Goal: Navigation & Orientation: Find specific page/section

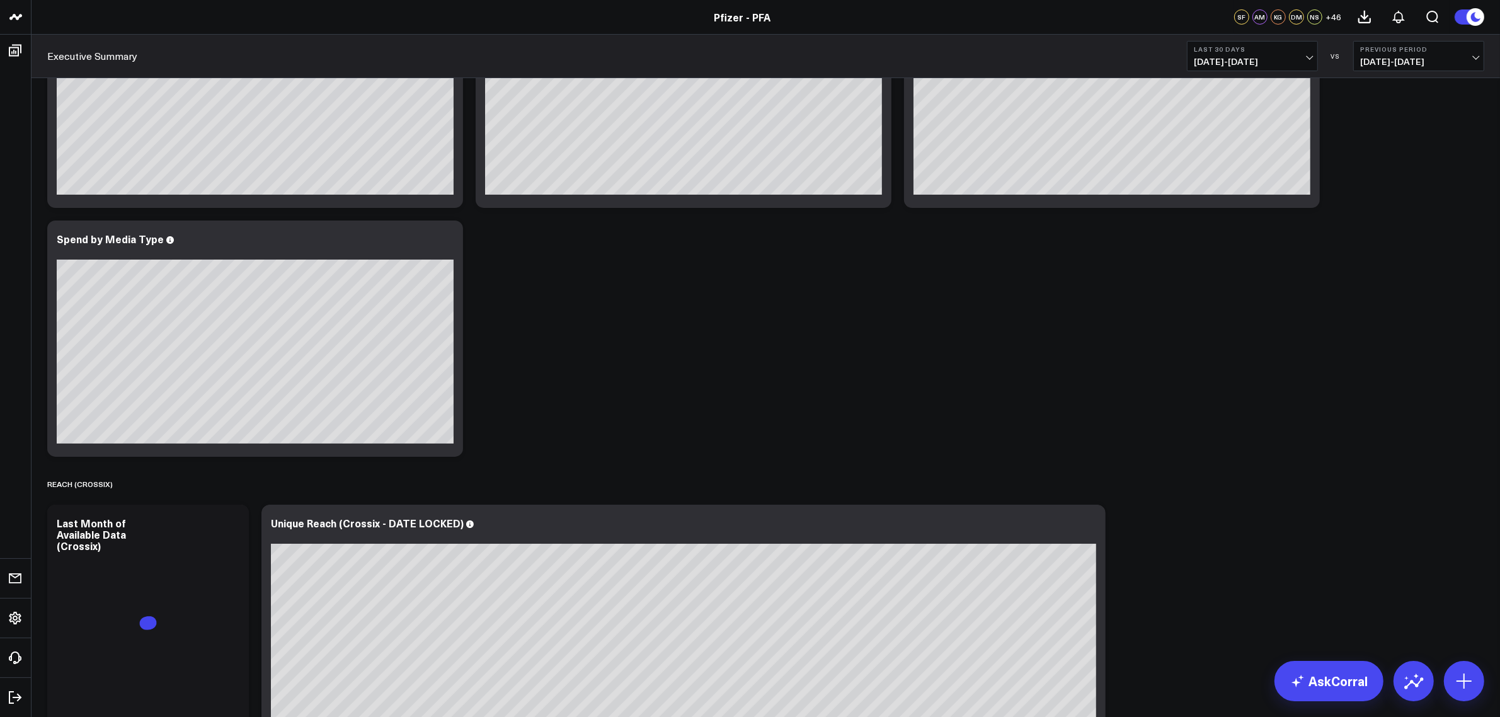
scroll to position [394, 0]
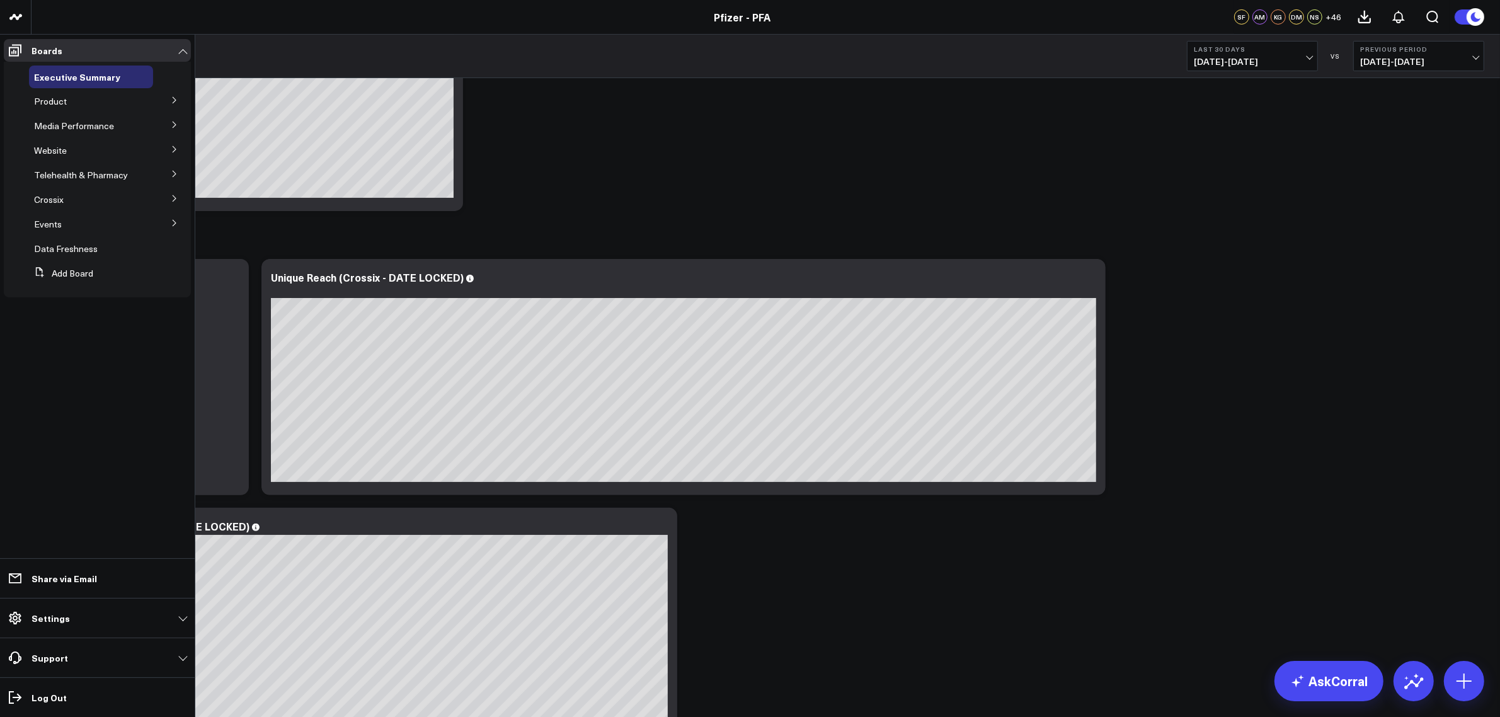
click at [174, 153] on icon at bounding box center [175, 150] width 8 height 8
click at [82, 124] on span "Media Performance" at bounding box center [74, 126] width 80 height 12
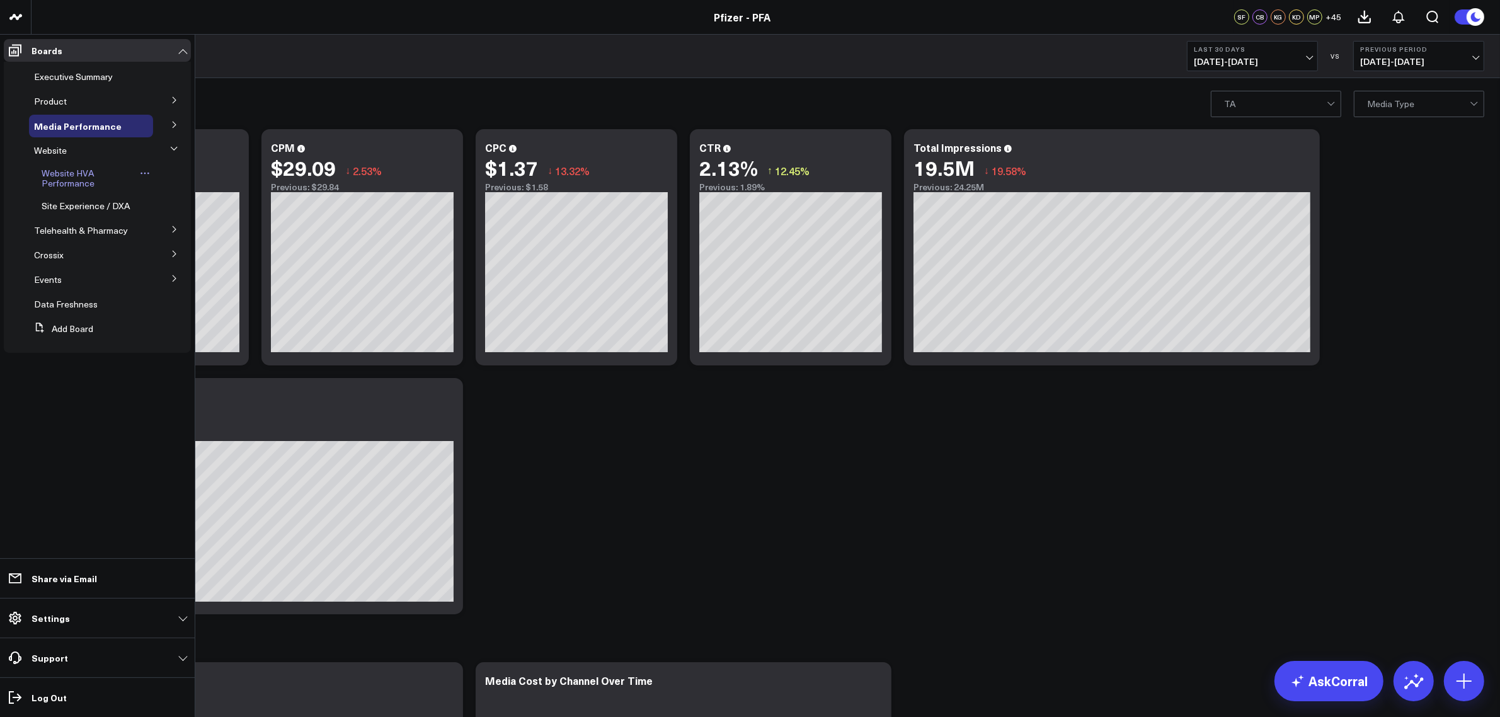
click at [64, 167] on span "Website HVA Performance" at bounding box center [68, 178] width 53 height 22
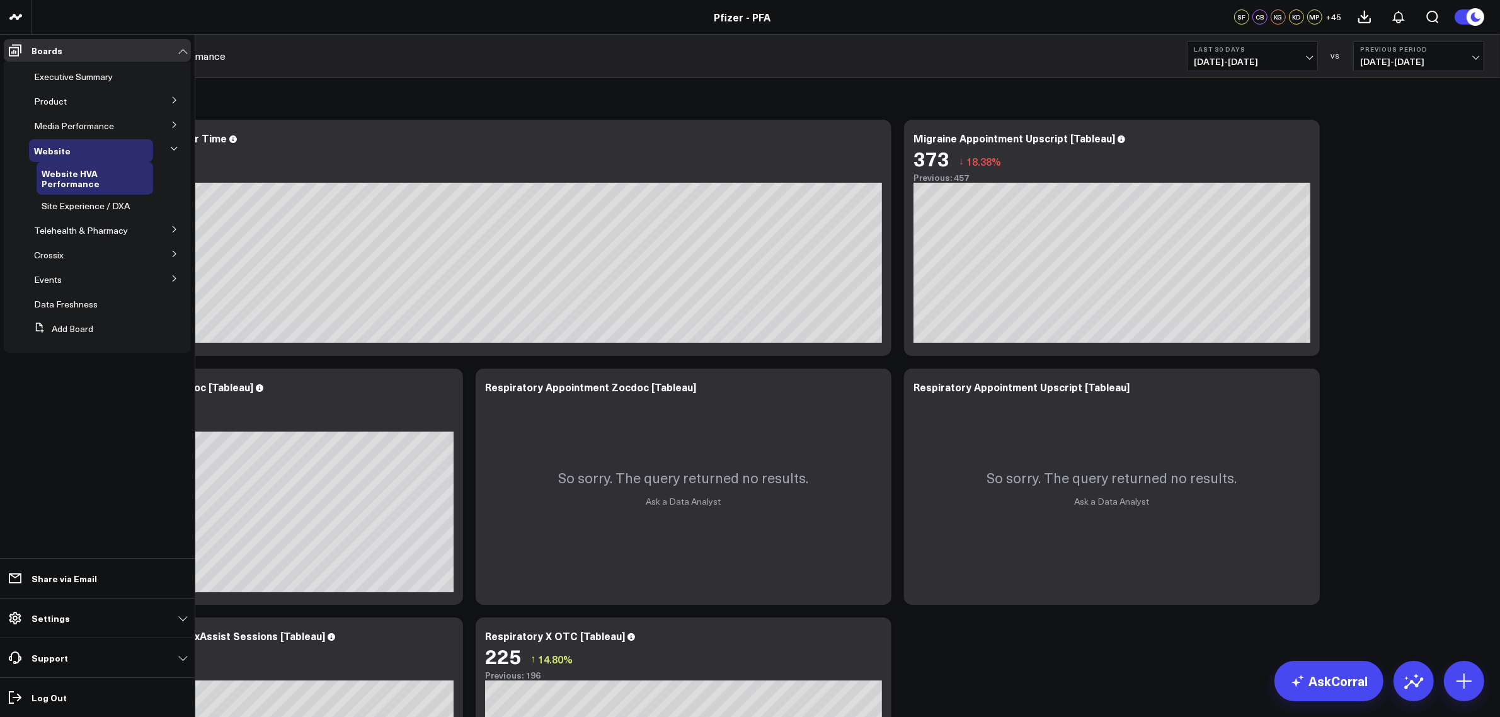
click at [171, 103] on icon at bounding box center [175, 100] width 8 height 8
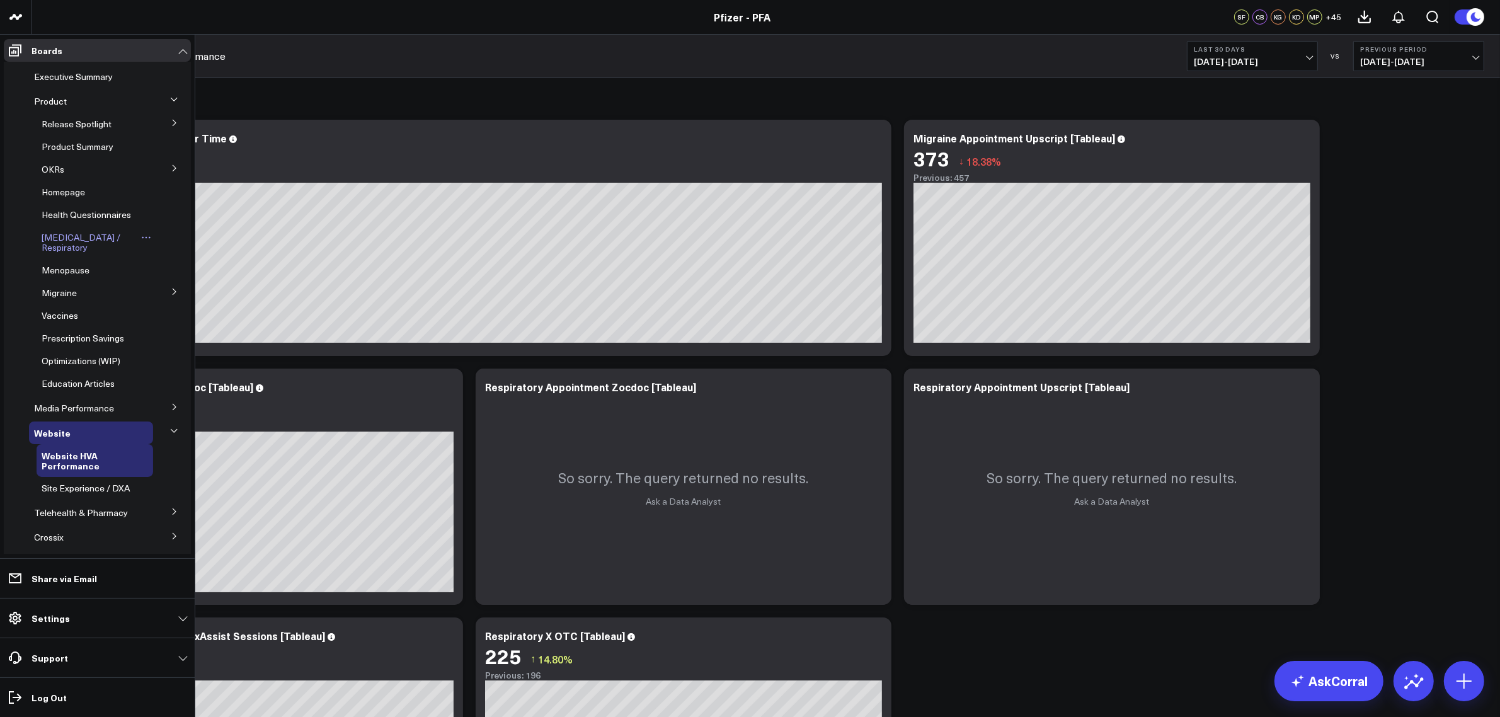
click at [52, 249] on span "[MEDICAL_DATA] / Respiratory" at bounding box center [81, 242] width 79 height 22
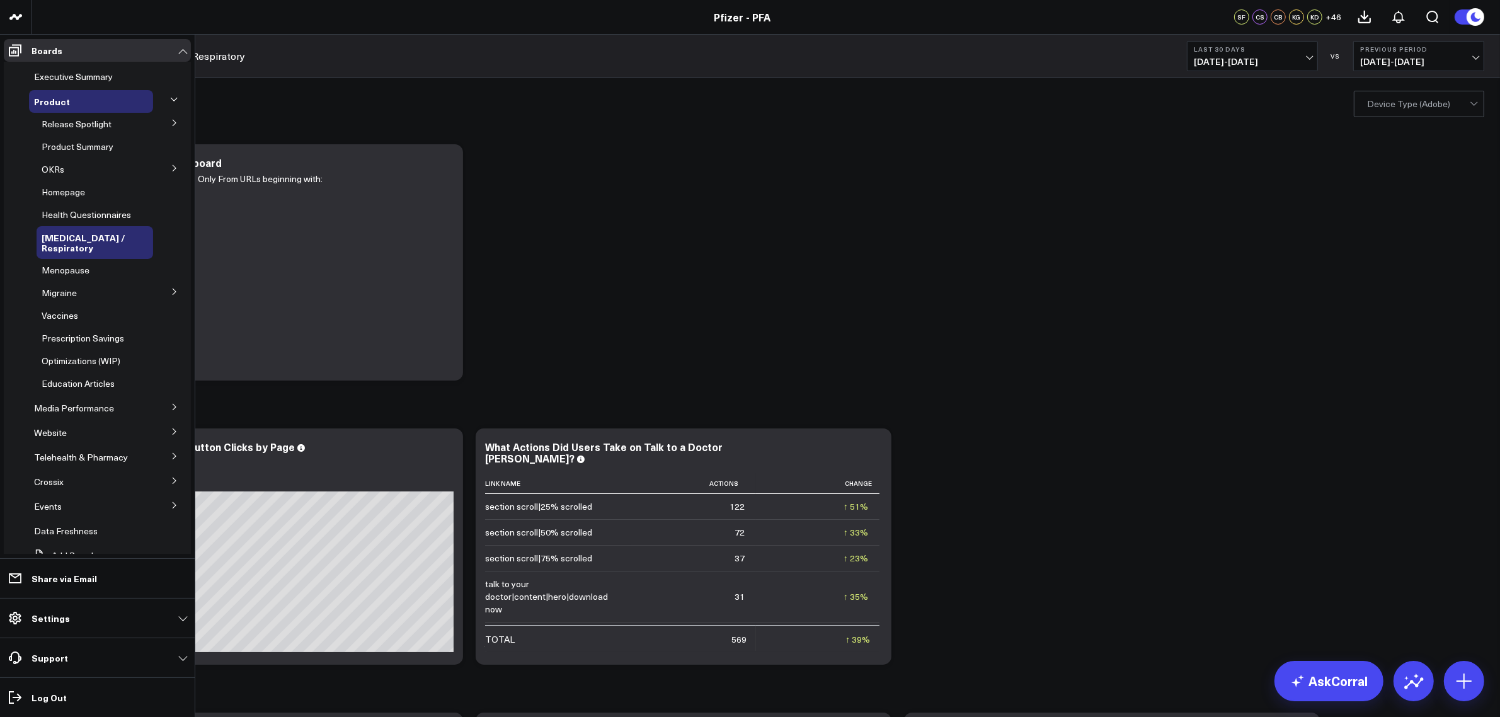
click at [173, 166] on icon at bounding box center [174, 168] width 3 height 6
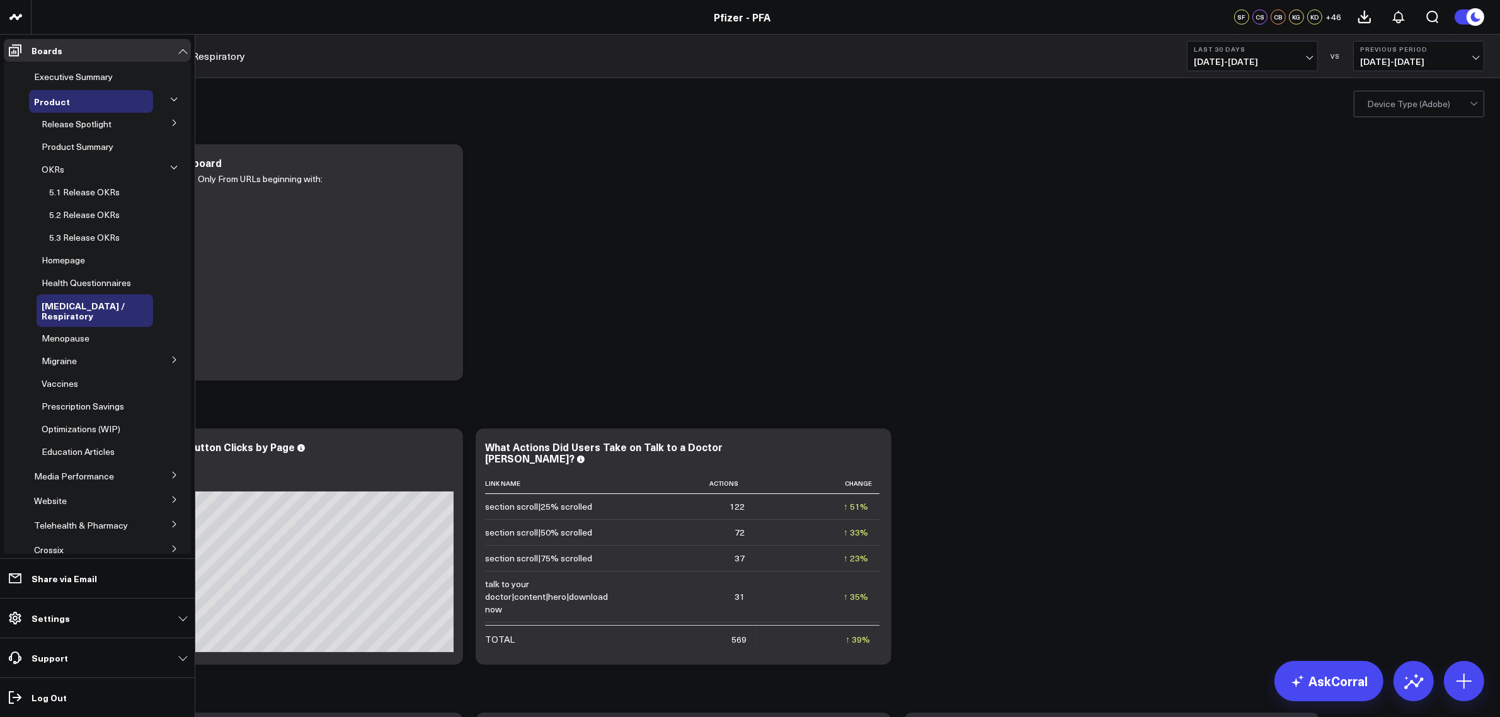
click at [171, 122] on icon at bounding box center [175, 123] width 8 height 8
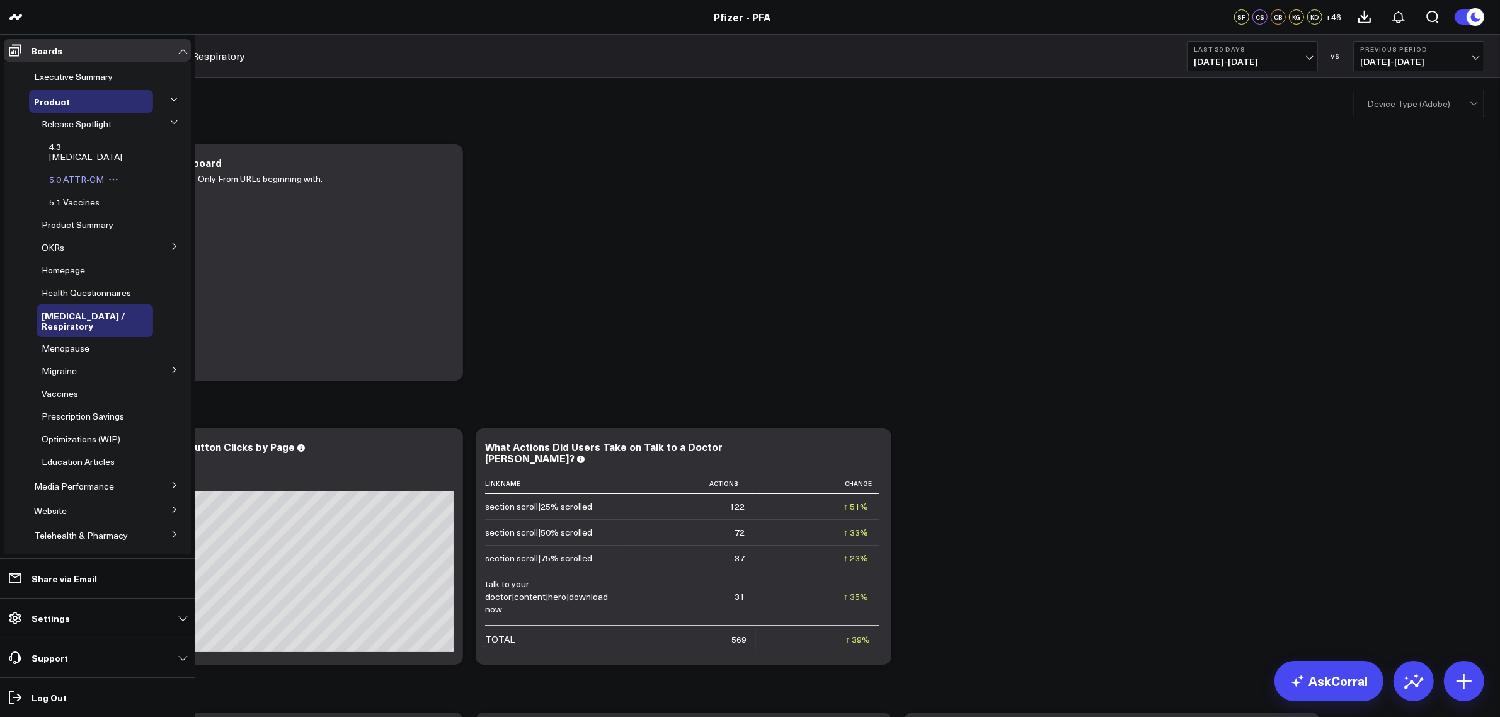
click at [66, 173] on span "5.0 ATTR-CM" at bounding box center [76, 179] width 55 height 12
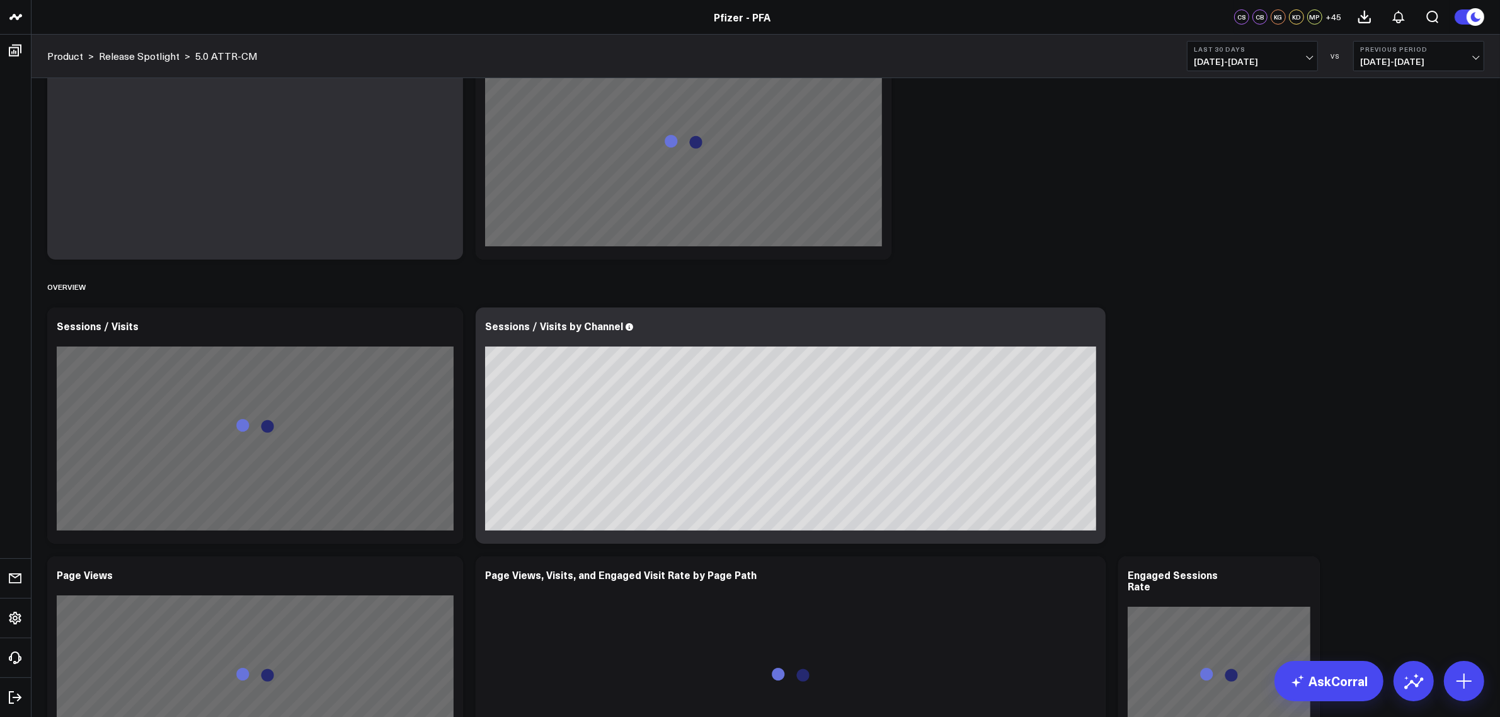
scroll to position [79, 0]
